Goal: Transaction & Acquisition: Purchase product/service

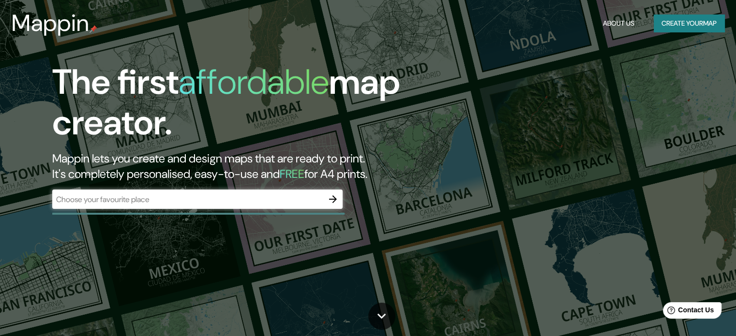
drag, startPoint x: 493, startPoint y: 77, endPoint x: 491, endPoint y: 159, distance: 82.3
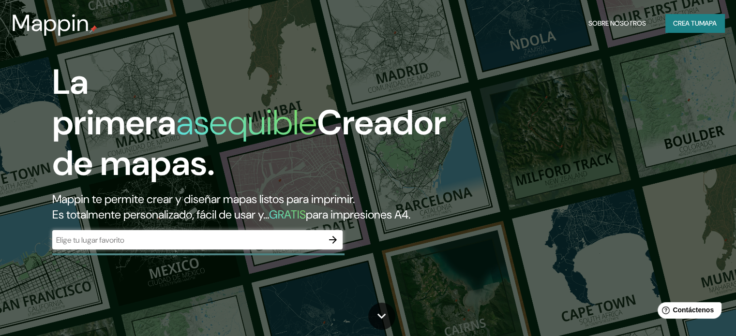
click at [500, 121] on div "La primera asequible Creador de mapas. Mappin te permite crear y diseñar mapas …" at bounding box center [368, 168] width 736 height 336
click at [170, 246] on input "text" at bounding box center [187, 240] width 271 height 11
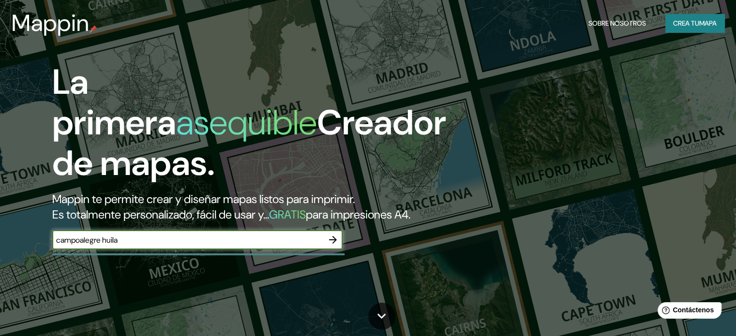
click at [94, 246] on input "campoalegre huila" at bounding box center [187, 240] width 271 height 11
type input "Campoalegre huila"
click at [327, 246] on icon "button" at bounding box center [333, 240] width 12 height 12
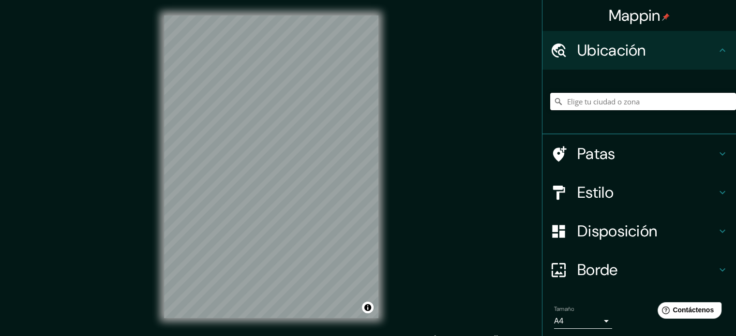
click at [608, 106] on input "Elige tu ciudad o zona" at bounding box center [643, 101] width 186 height 17
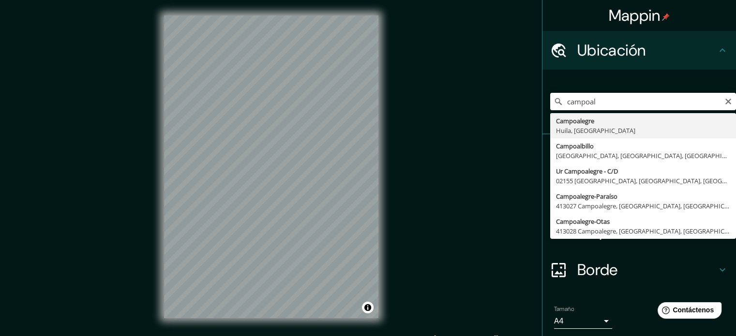
type input "Campoalegre, [GEOGRAPHIC_DATA], [GEOGRAPHIC_DATA]"
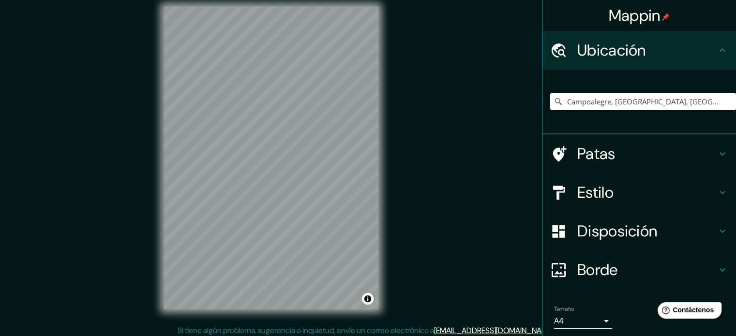
scroll to position [10, 0]
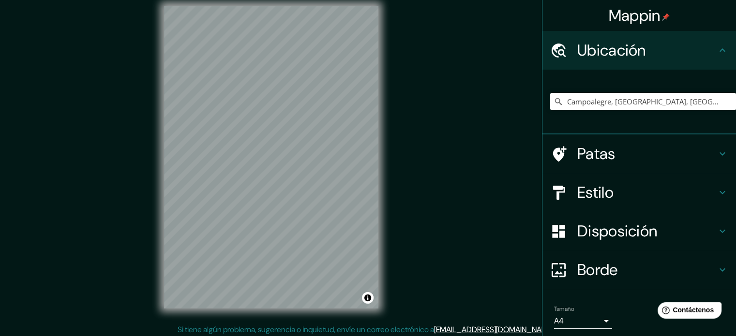
click at [628, 189] on h4 "Estilo" at bounding box center [646, 192] width 139 height 19
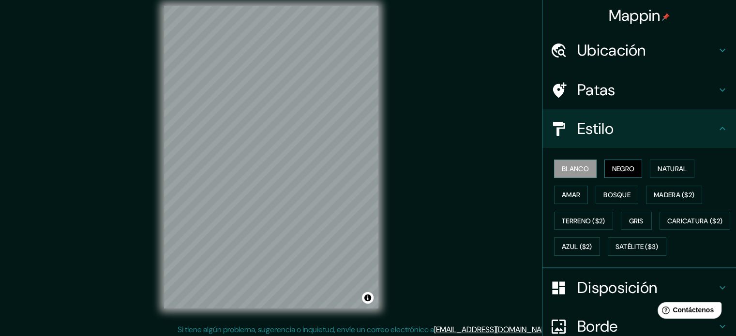
click at [616, 173] on font "Negro" at bounding box center [623, 169] width 23 height 13
click at [650, 171] on button "Natural" at bounding box center [672, 169] width 45 height 18
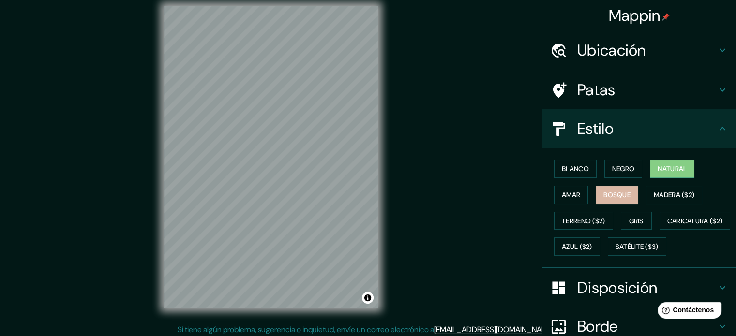
click at [614, 193] on font "Bosque" at bounding box center [617, 195] width 27 height 9
click at [567, 201] on button "Amar" at bounding box center [571, 195] width 34 height 18
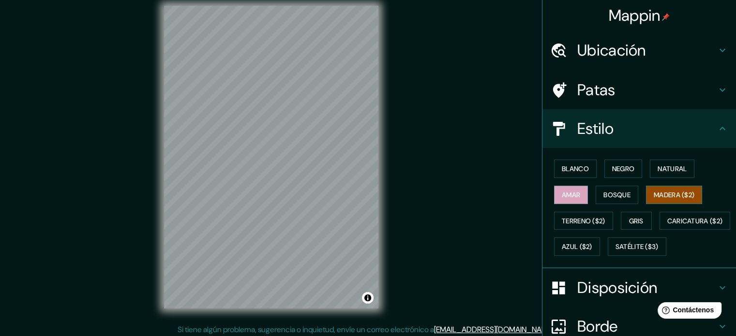
click at [654, 198] on font "Madera ($2)" at bounding box center [674, 195] width 41 height 9
click at [631, 215] on font "Gris" at bounding box center [636, 221] width 15 height 13
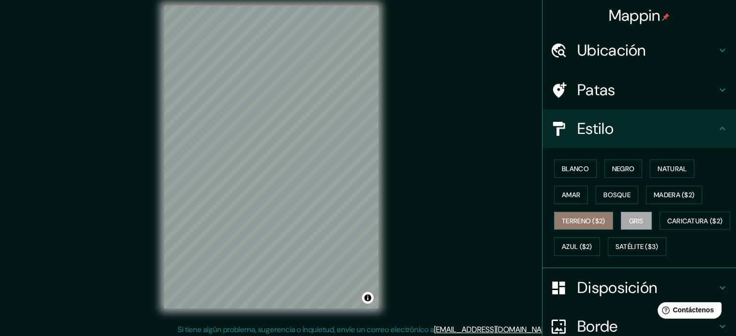
click at [598, 223] on font "Terreno ($2)" at bounding box center [584, 221] width 44 height 9
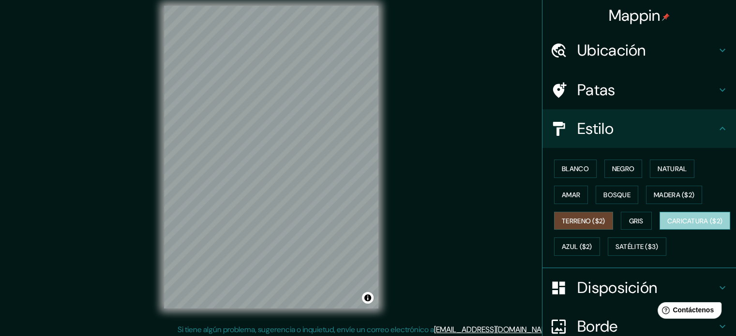
click at [667, 226] on font "Caricatura ($2)" at bounding box center [695, 221] width 56 height 9
click at [621, 245] on div "Blanco Negro Natural Amar Bosque Madera ($2) Terreno ($2) Gris Caricatura ($2) …" at bounding box center [643, 208] width 186 height 104
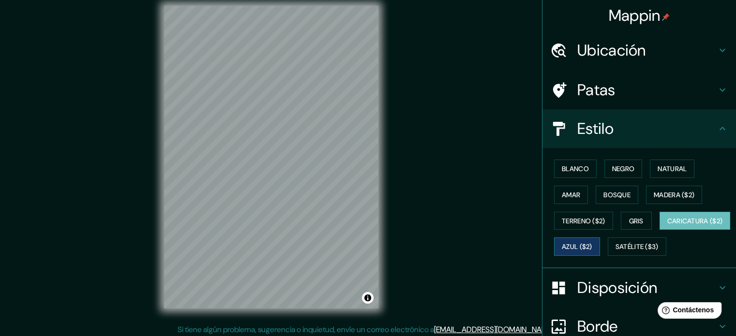
click at [592, 244] on font "Azul ($2)" at bounding box center [577, 247] width 30 height 9
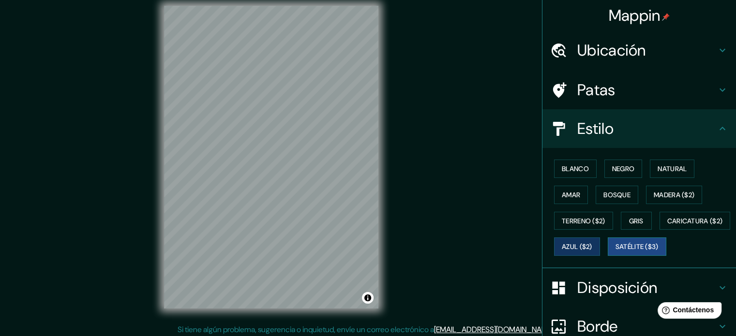
click at [616, 252] on font "Satélite ($3)" at bounding box center [637, 247] width 43 height 9
click at [686, 199] on font "Madera ($2)" at bounding box center [674, 195] width 41 height 13
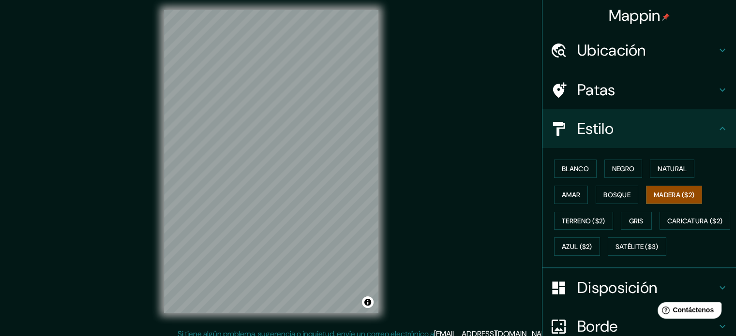
scroll to position [0, 0]
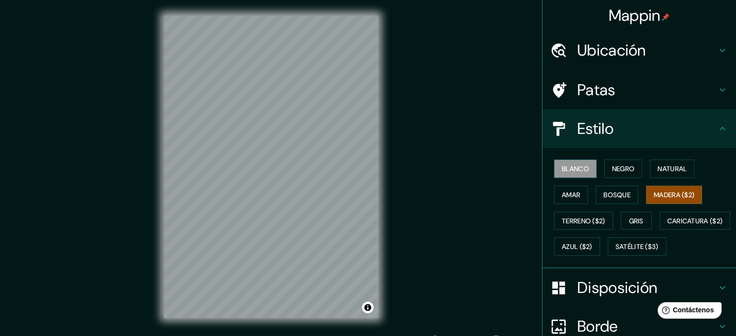
click at [563, 159] on div "Blanco Negro Natural Amar Bosque Madera ($2) Terreno ($2) Gris Caricatura ($2) …" at bounding box center [643, 208] width 186 height 104
click at [563, 160] on button "Blanco" at bounding box center [575, 169] width 43 height 18
click at [660, 128] on h4 "Estilo" at bounding box center [646, 128] width 139 height 19
click at [648, 89] on h4 "Patas" at bounding box center [646, 89] width 139 height 19
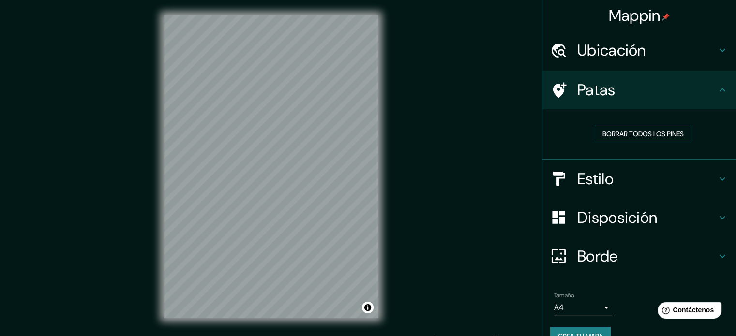
click at [636, 96] on h4 "Patas" at bounding box center [646, 89] width 139 height 19
click at [643, 186] on h4 "Estilo" at bounding box center [646, 178] width 139 height 19
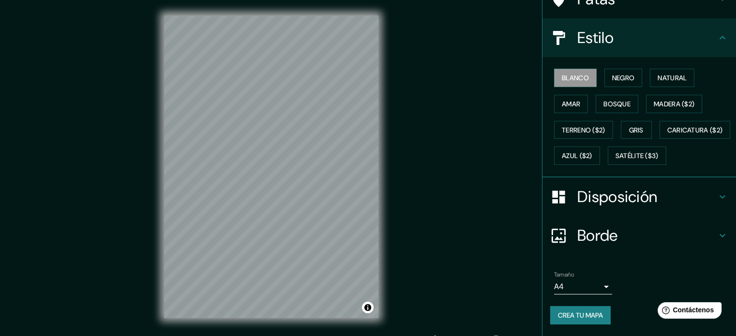
scroll to position [97, 0]
click at [603, 246] on font "Borde" at bounding box center [597, 236] width 41 height 20
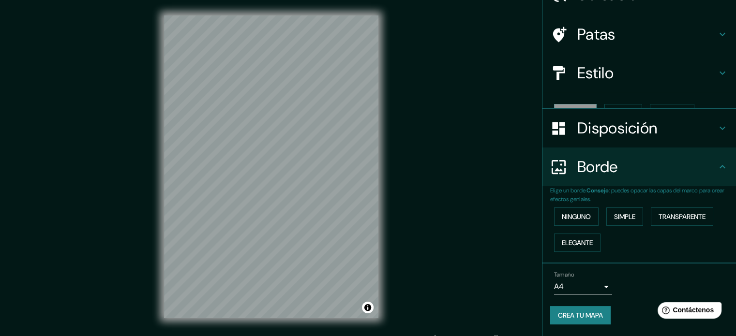
scroll to position [39, 0]
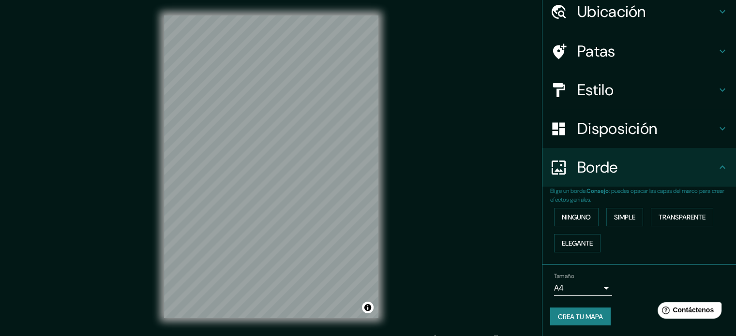
click at [660, 173] on h4 "Borde" at bounding box center [646, 167] width 139 height 19
click at [635, 145] on div "Disposición" at bounding box center [640, 128] width 194 height 39
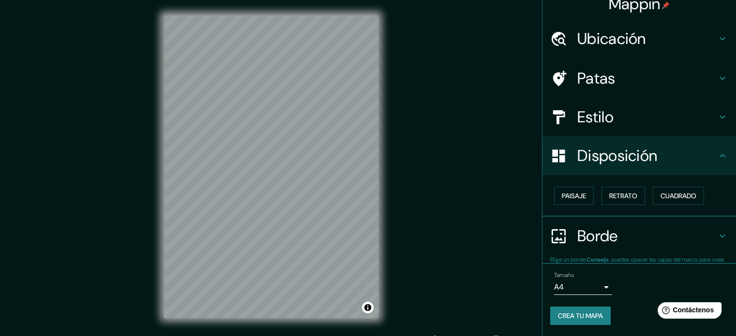
scroll to position [12, 0]
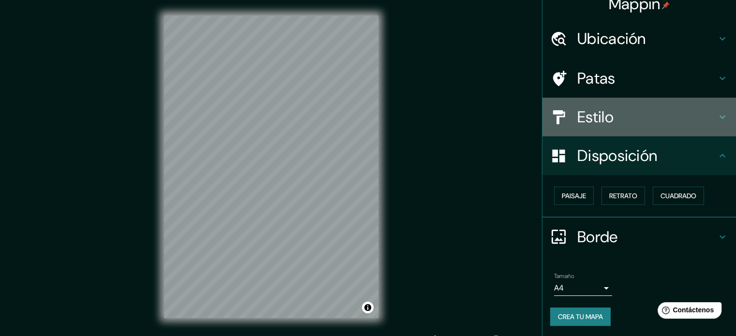
click at [632, 121] on h4 "Estilo" at bounding box center [646, 116] width 139 height 19
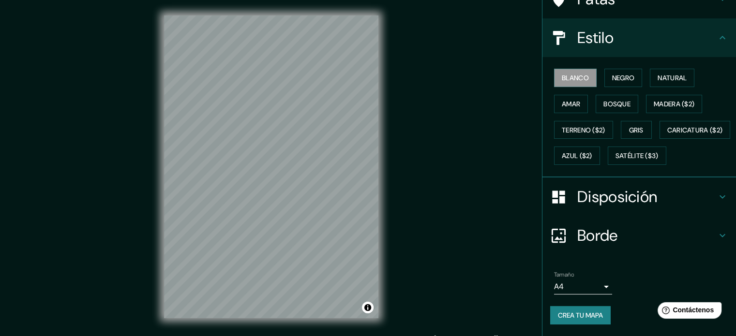
scroll to position [114, 0]
click at [599, 121] on button "Terreno ($2)" at bounding box center [583, 130] width 59 height 18
click at [580, 74] on font "Blanco" at bounding box center [575, 78] width 27 height 9
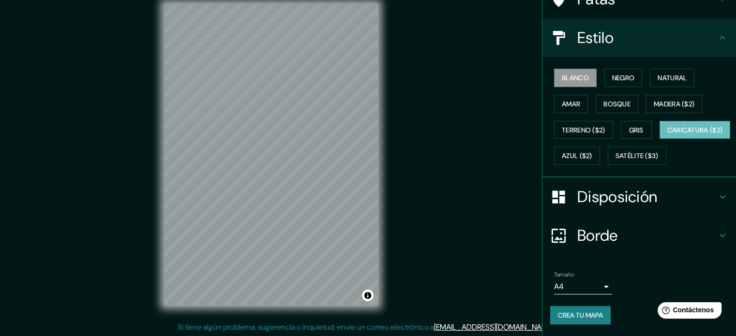
scroll to position [13, 0]
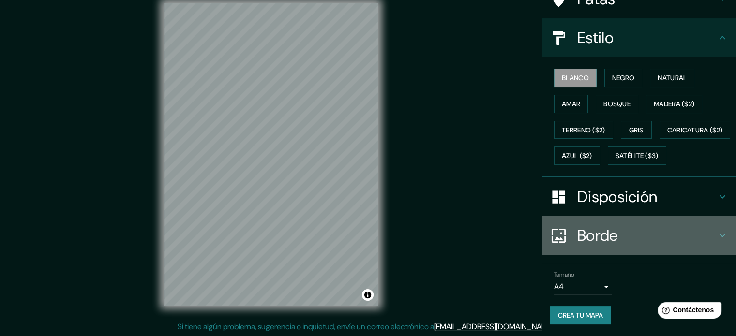
click at [637, 239] on h4 "Borde" at bounding box center [646, 235] width 139 height 19
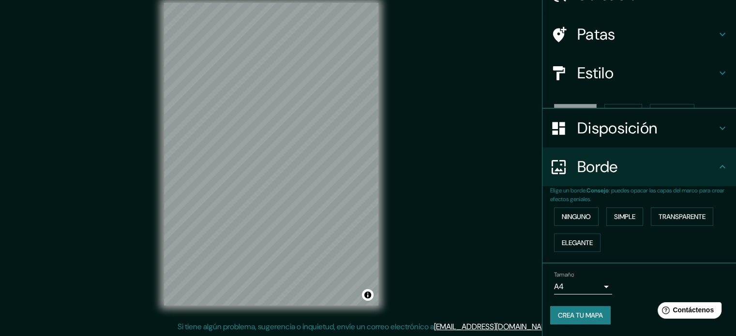
scroll to position [39, 0]
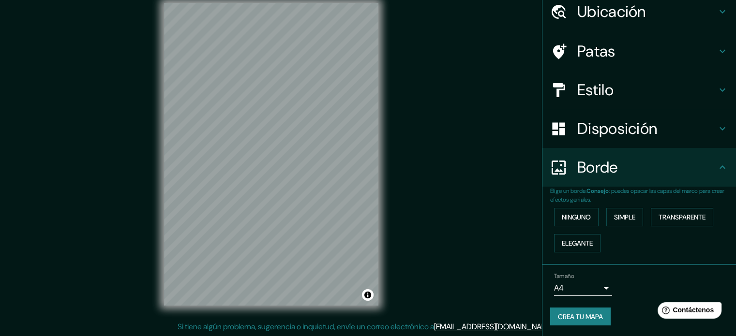
click at [667, 219] on font "Transparente" at bounding box center [682, 217] width 47 height 9
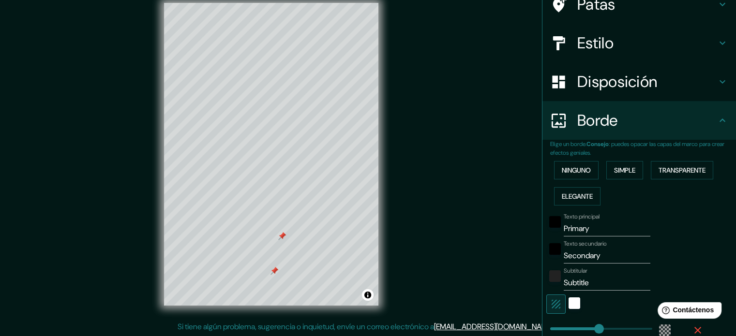
scroll to position [87, 0]
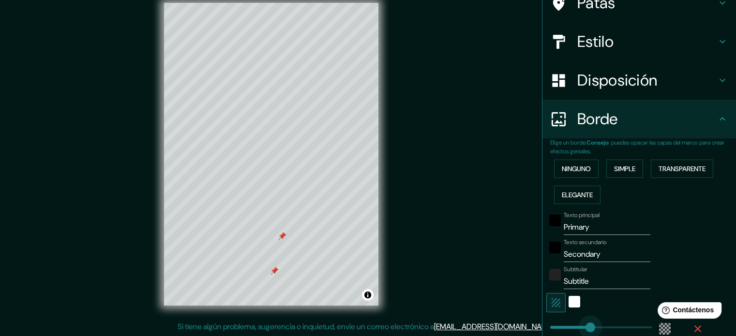
type input "192"
type input "35"
click at [462, 230] on div "Mappin Ubicación Campoalegre, [GEOGRAPHIC_DATA], [GEOGRAPHIC_DATA] Patas Estilo…" at bounding box center [368, 161] width 736 height 349
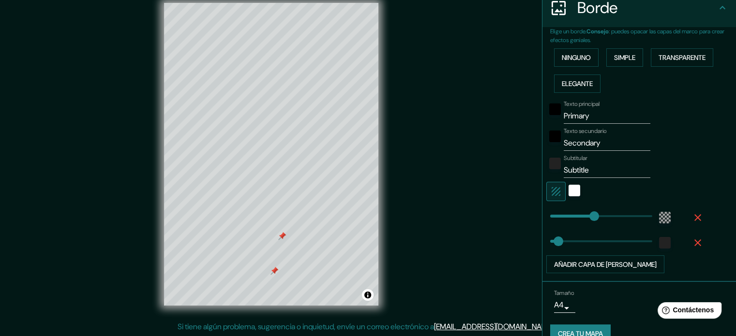
scroll to position [215, 0]
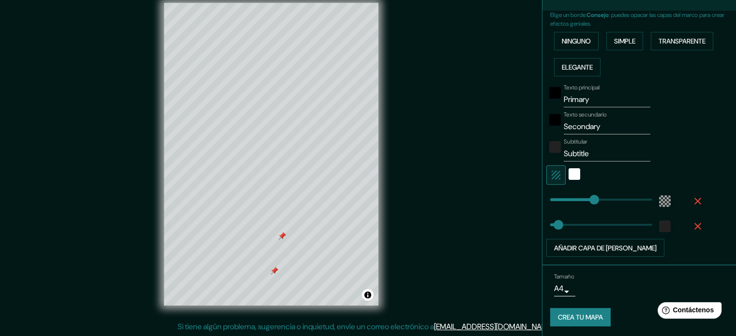
click at [692, 197] on icon "button" at bounding box center [698, 202] width 12 height 12
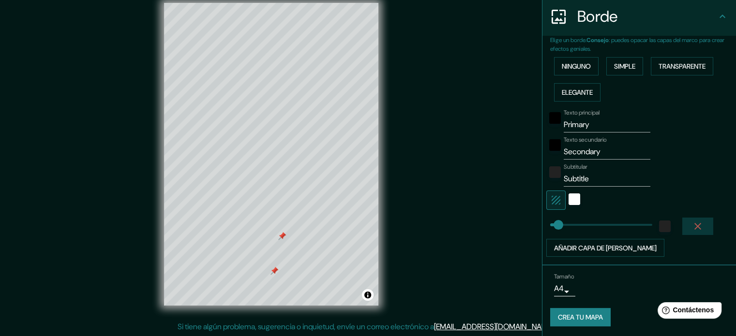
click at [692, 218] on button "button" at bounding box center [697, 226] width 31 height 17
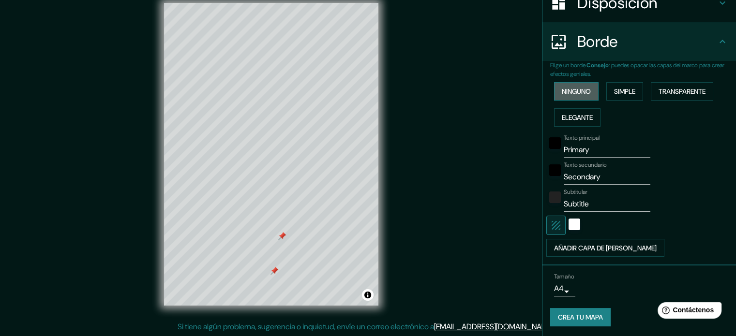
click at [577, 83] on button "Ninguno" at bounding box center [576, 91] width 45 height 18
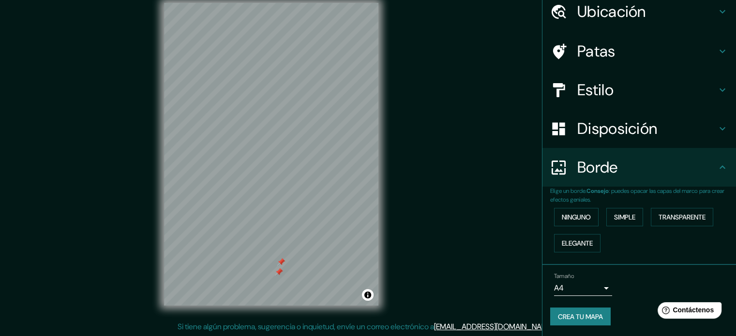
drag, startPoint x: 276, startPoint y: 258, endPoint x: 282, endPoint y: 259, distance: 6.3
click at [282, 259] on div at bounding box center [281, 262] width 8 height 8
click at [277, 267] on div at bounding box center [277, 268] width 8 height 8
click at [272, 232] on div at bounding box center [273, 232] width 8 height 8
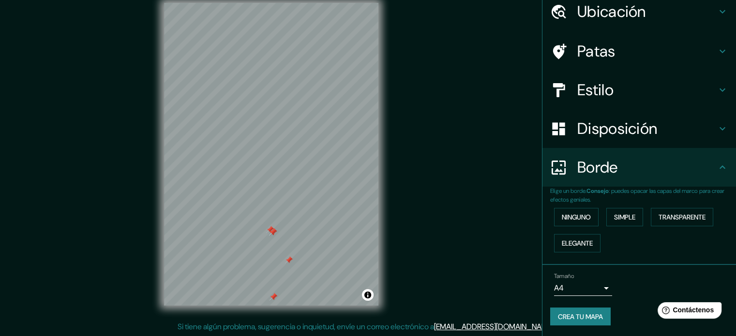
click at [272, 232] on div at bounding box center [273, 232] width 8 height 8
click at [268, 230] on div at bounding box center [270, 230] width 8 height 8
click at [268, 230] on div at bounding box center [272, 226] width 8 height 8
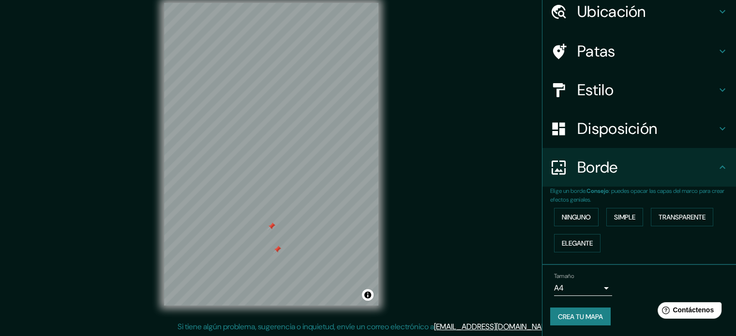
click at [268, 230] on div at bounding box center [272, 227] width 8 height 8
click at [275, 231] on div at bounding box center [273, 229] width 8 height 8
click at [285, 242] on div at bounding box center [283, 246] width 8 height 8
click at [273, 270] on div at bounding box center [273, 269] width 8 height 8
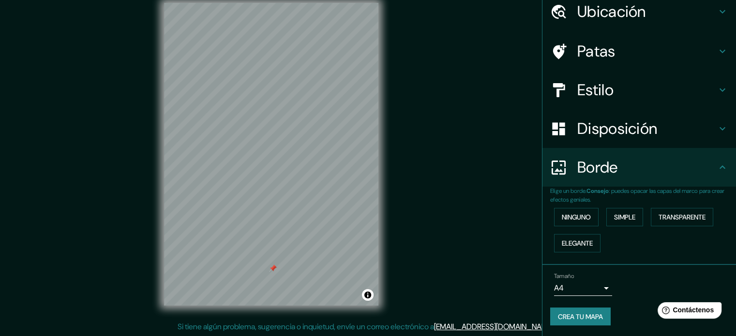
click at [272, 271] on div at bounding box center [273, 269] width 8 height 8
click at [573, 249] on button "Elegante" at bounding box center [577, 243] width 46 height 18
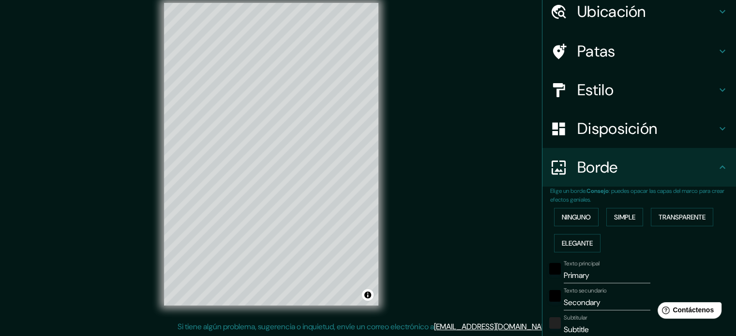
click at [594, 274] on input "Primary" at bounding box center [607, 275] width 87 height 15
type input "Primar"
type input "177"
type input "35"
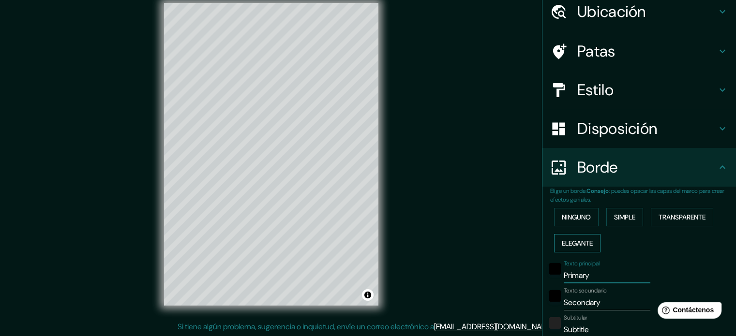
type input "18"
type input "P"
type input "177"
type input "35"
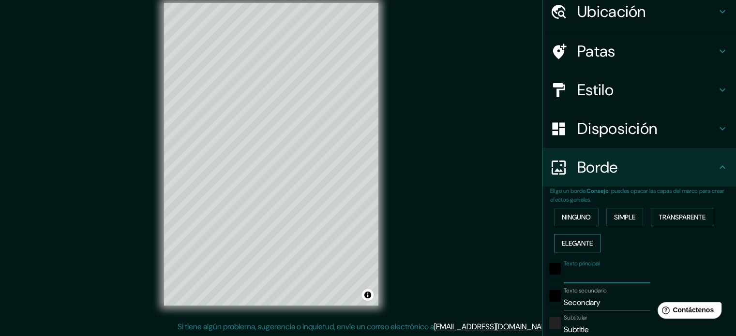
type input "18"
type input "c"
type input "177"
type input "35"
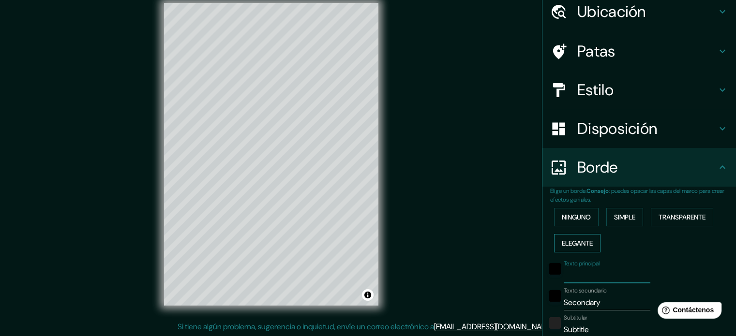
type input "18"
type input "ca"
type input "177"
type input "35"
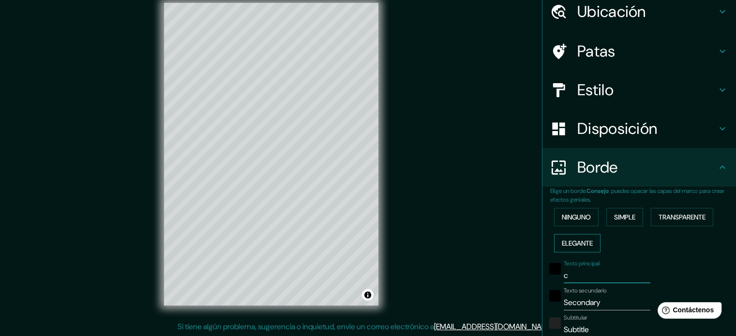
type input "18"
type input "cam"
type input "177"
type input "35"
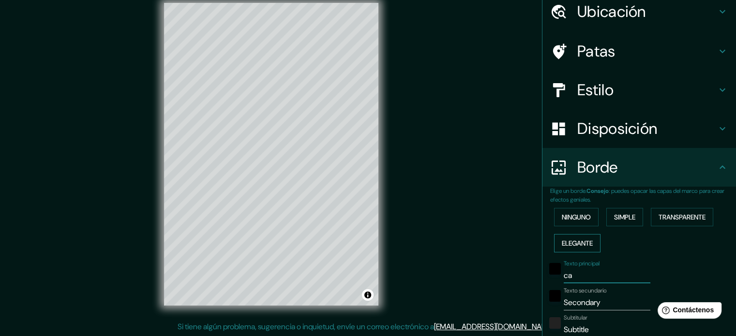
type input "18"
type input "camp"
type input "177"
type input "35"
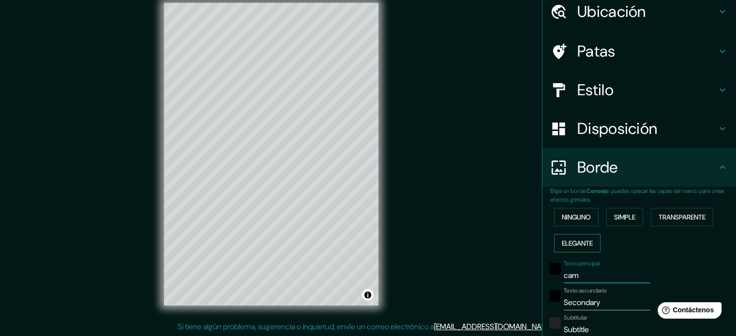
type input "18"
type input "campo"
type input "177"
type input "35"
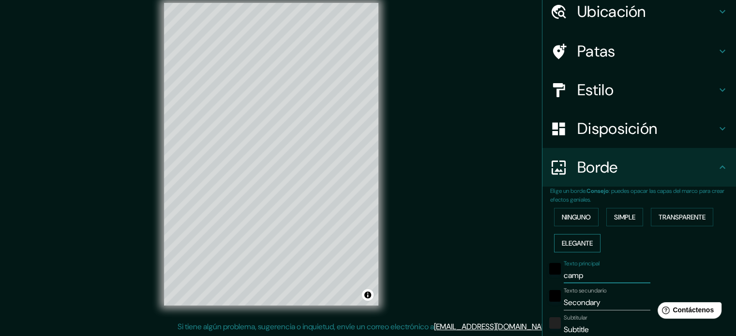
type input "18"
type input "campoa"
type input "177"
type input "35"
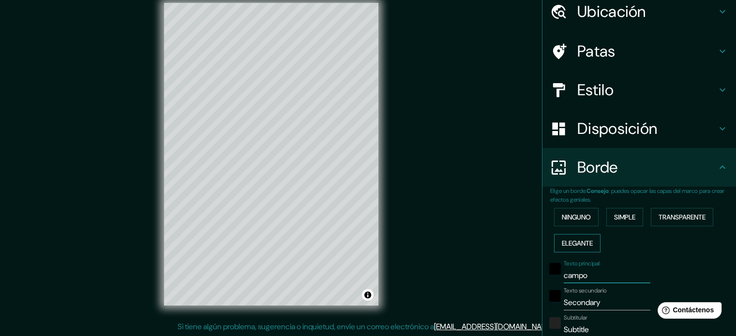
type input "18"
type input "campoal"
type input "177"
type input "35"
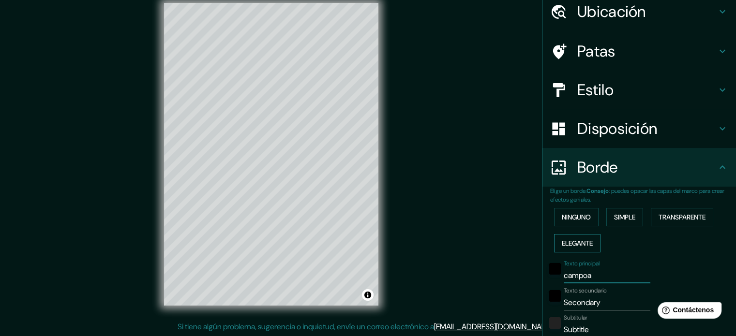
type input "18"
type input "campoale"
type input "177"
type input "35"
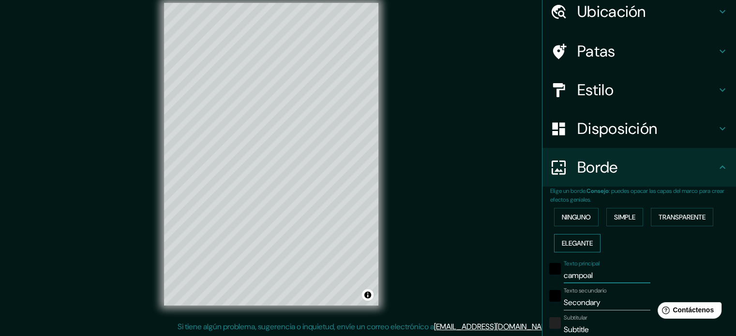
type input "18"
type input "campoaleg"
type input "177"
type input "35"
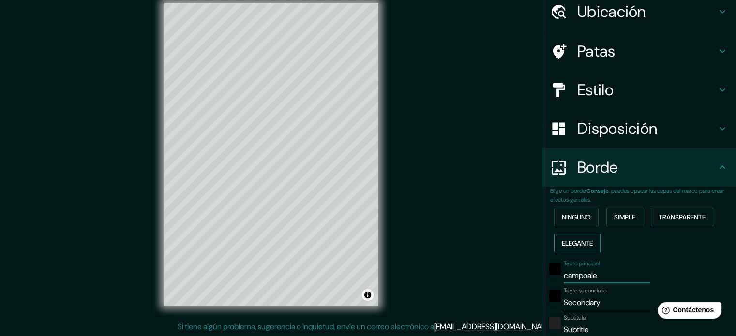
type input "18"
type input "campoalegr"
type input "177"
type input "35"
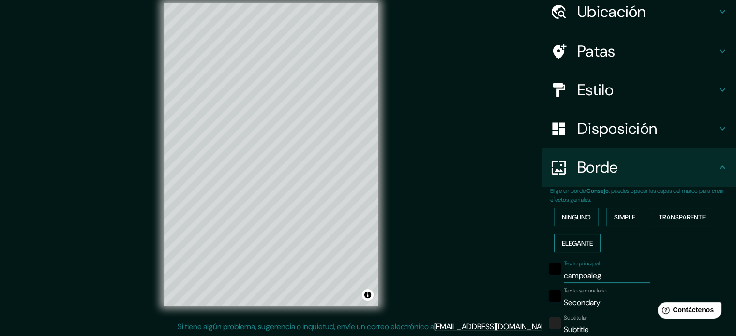
type input "18"
type input "campoalegre"
type input "177"
type input "35"
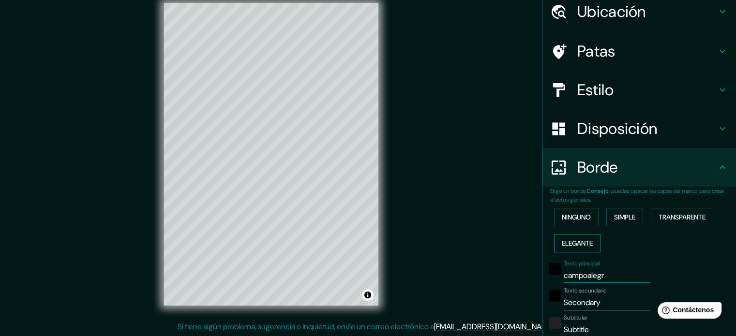
type input "18"
type input "campoalegre"
click at [596, 306] on input "Secondary" at bounding box center [607, 302] width 87 height 15
type input "Secondar"
type input "177"
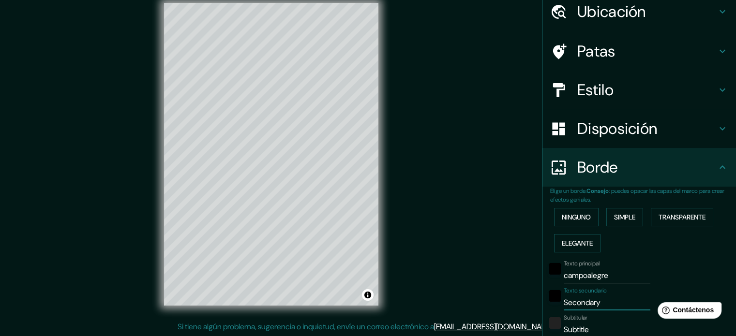
type input "35"
type input "18"
type input "S"
type input "177"
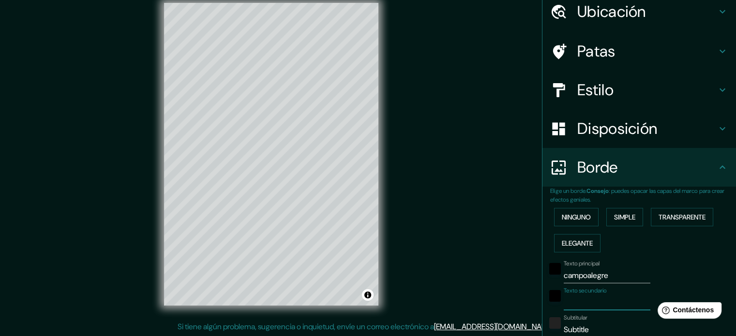
type input "35"
type input "18"
type input "h"
type input "177"
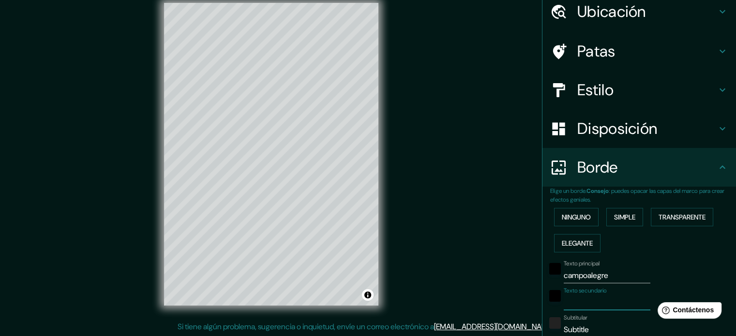
type input "35"
type input "18"
type input "hu"
type input "177"
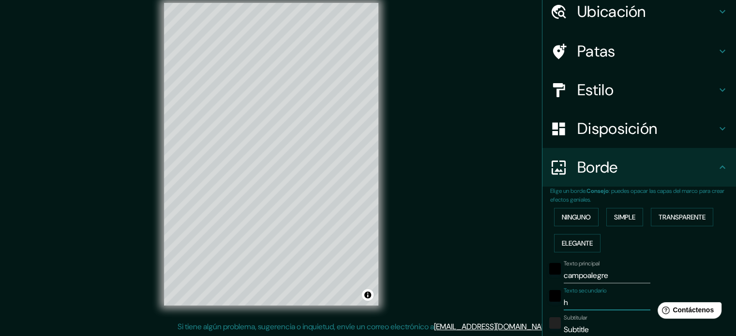
type input "35"
type input "18"
type input "hui"
type input "177"
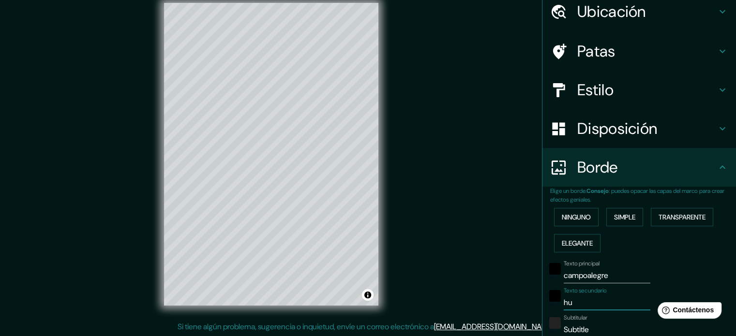
type input "35"
type input "18"
type input "huil"
type input "177"
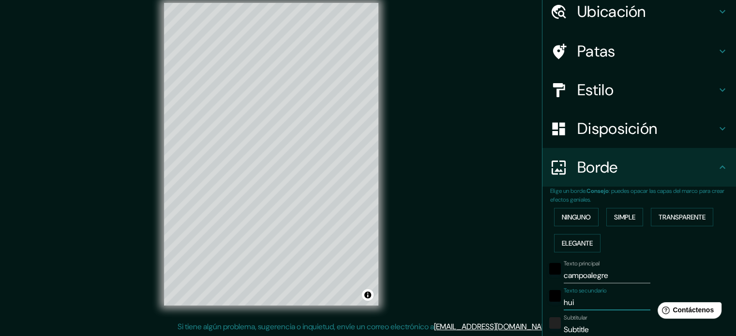
type input "35"
type input "18"
type input "huila"
type input "177"
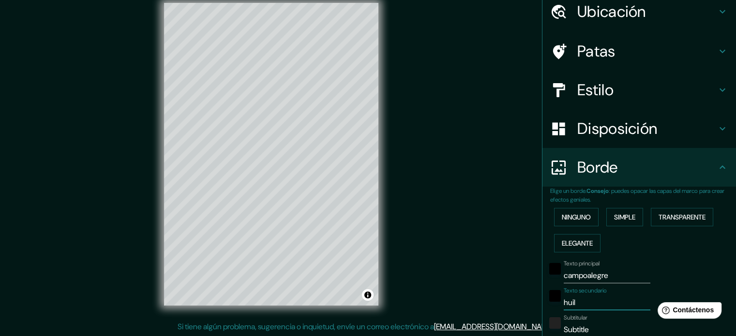
type input "35"
type input "18"
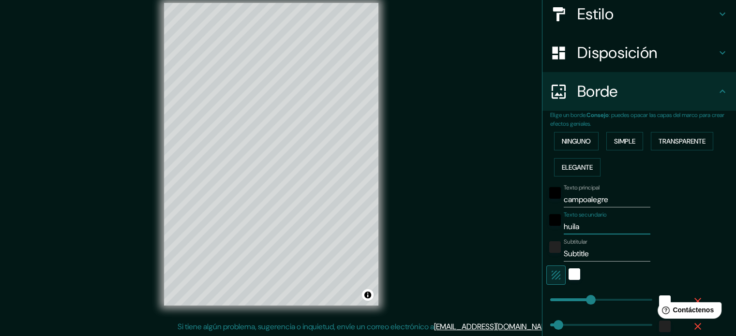
scroll to position [136, 0]
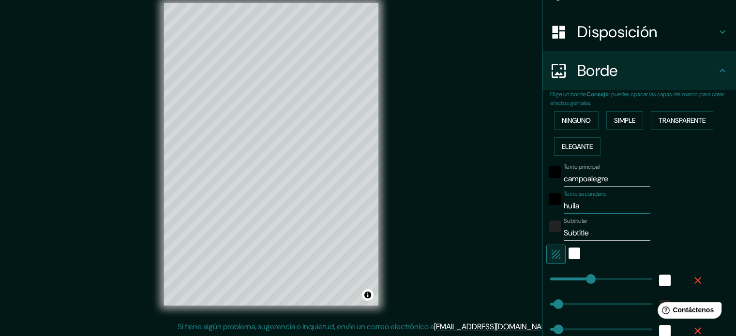
type input "huila"
click at [588, 232] on input "Subtitle" at bounding box center [607, 233] width 87 height 15
type input "Subtitl"
type input "177"
type input "35"
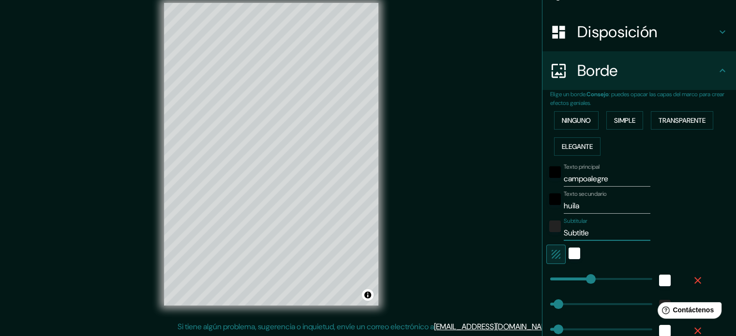
type input "35"
type input "18"
type input "S"
type input "177"
type input "35"
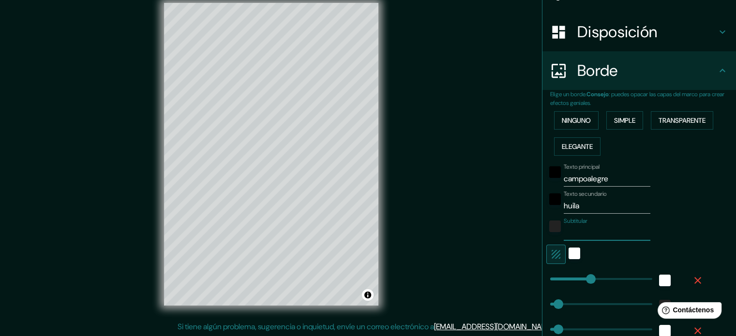
type input "35"
type input "18"
type input "u"
type input "177"
type input "35"
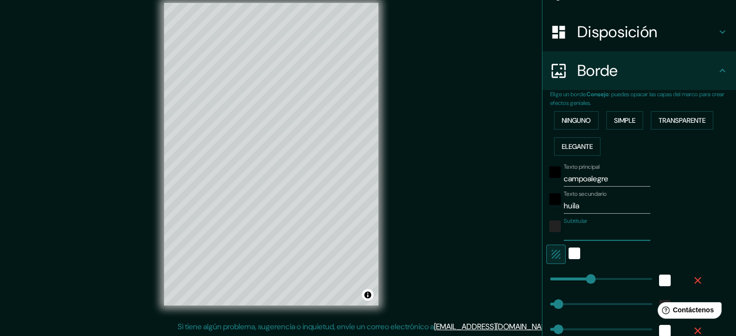
type input "35"
type input "18"
type input "ua"
type input "177"
type input "35"
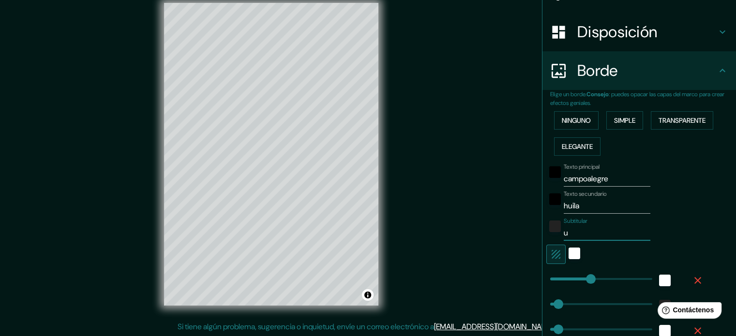
type input "35"
type input "18"
type input "uan"
type input "177"
type input "35"
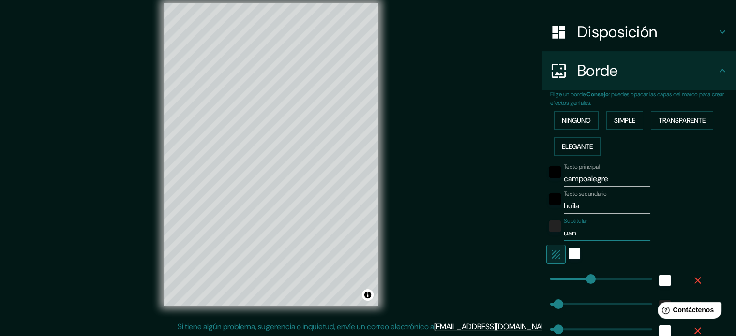
type input "35"
type input "18"
type input "uan"
click at [498, 259] on div "Mappin Ubicación Campoalegre, [GEOGRAPHIC_DATA], [GEOGRAPHIC_DATA] Patas Estilo…" at bounding box center [368, 161] width 736 height 349
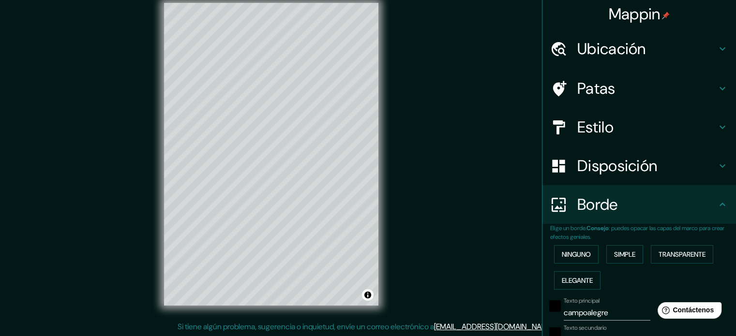
scroll to position [0, 0]
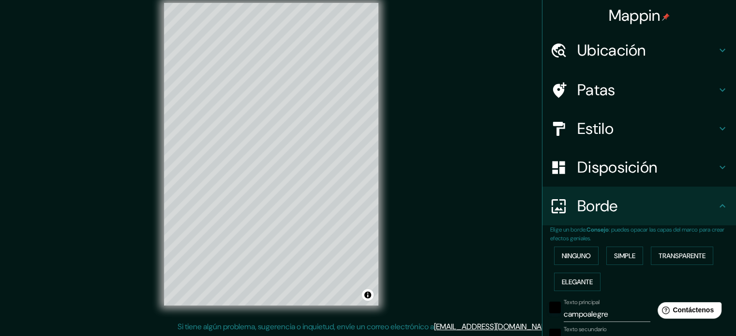
click at [640, 49] on h4 "Ubicación" at bounding box center [646, 50] width 139 height 19
type input "177"
type input "35"
type input "18"
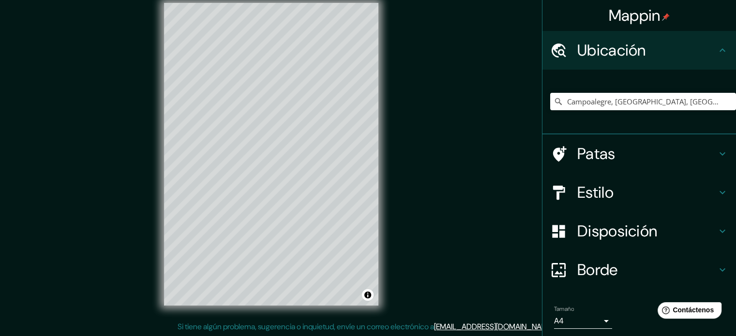
click at [454, 74] on div "Mappin Ubicación Campoalegre, [GEOGRAPHIC_DATA], [GEOGRAPHIC_DATA] Patas Estilo…" at bounding box center [368, 161] width 736 height 349
